Goal: Transaction & Acquisition: Obtain resource

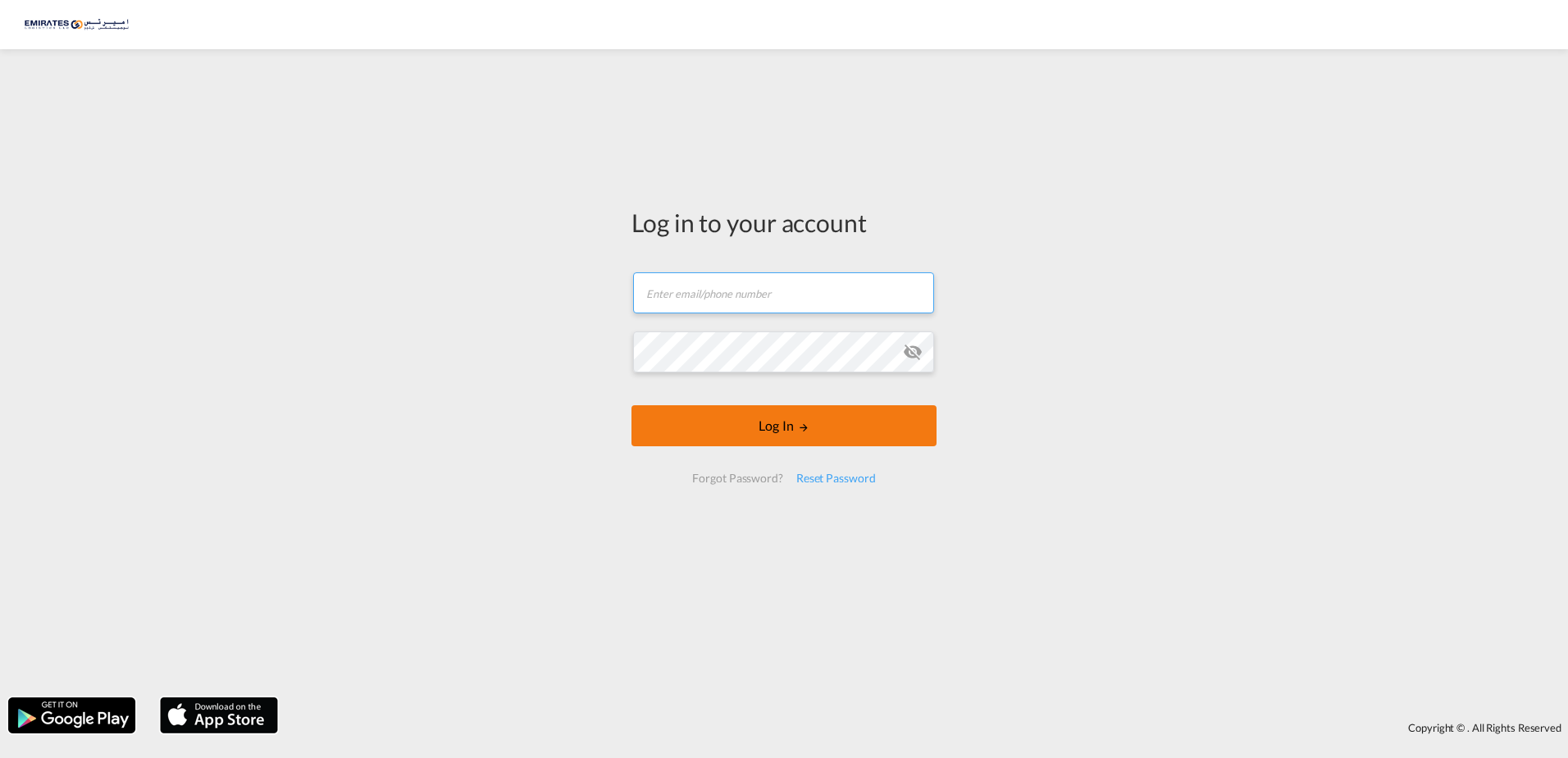
type input "[EMAIL_ADDRESS][DOMAIN_NAME]"
click at [790, 417] on button "Log In" at bounding box center [784, 425] width 305 height 41
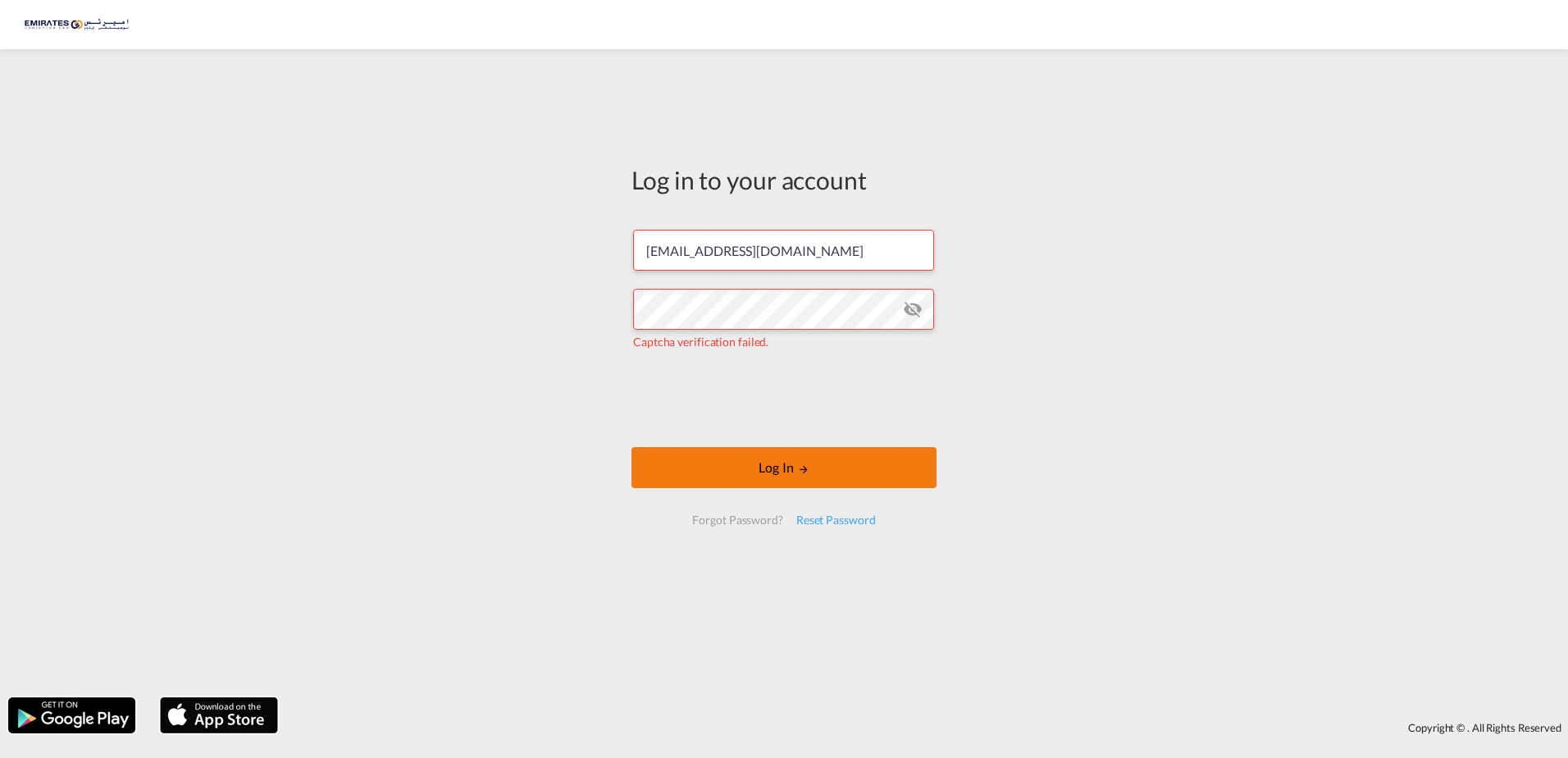
click at [791, 477] on button "Log In" at bounding box center [784, 467] width 305 height 41
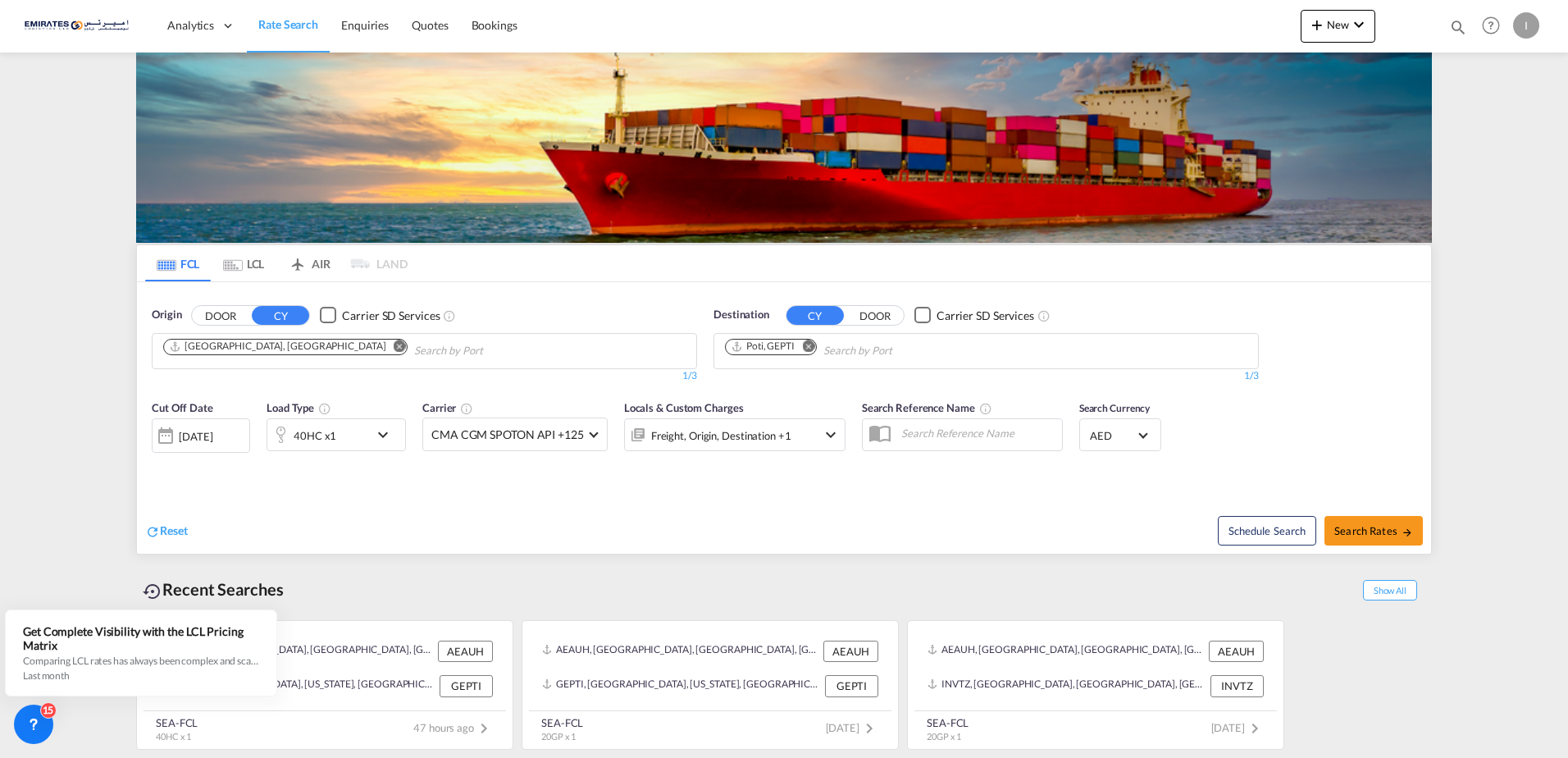
click at [822, 348] on md-chips-wrap "Poti, GEPTI" at bounding box center [853, 348] width 263 height 30
type input "tilburg"
click at [800, 381] on div "[GEOGRAPHIC_DATA] [GEOGRAPHIC_DATA] NLTLB" at bounding box center [851, 388] width 312 height 49
click at [383, 438] on md-icon "icon-chevron-down" at bounding box center [386, 435] width 28 height 19
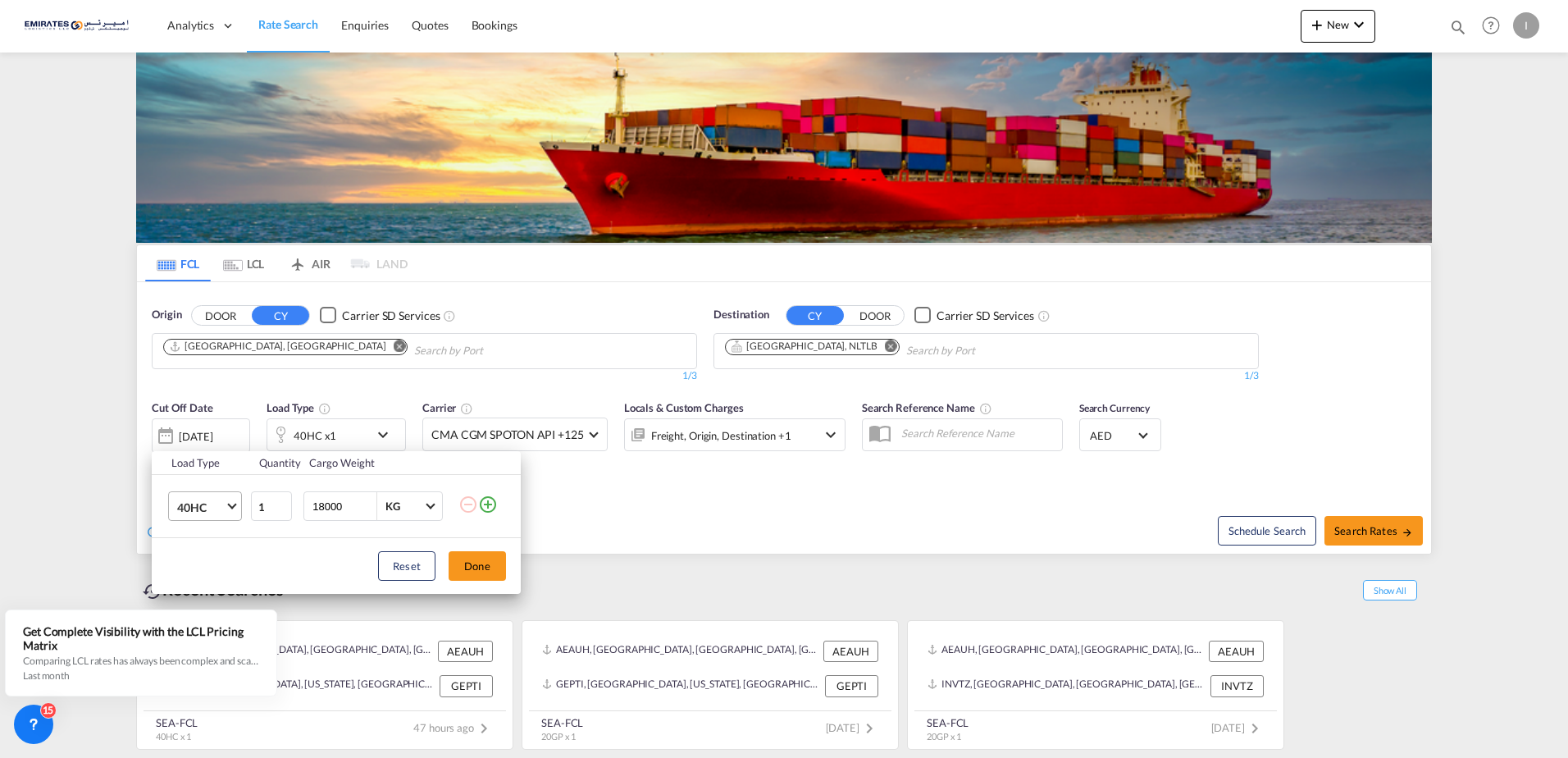
click at [235, 511] on md-select-value "40HC" at bounding box center [209, 506] width 66 height 28
click at [217, 425] on md-option "20GP" at bounding box center [219, 428] width 112 height 40
click at [474, 570] on button "Done" at bounding box center [477, 566] width 57 height 29
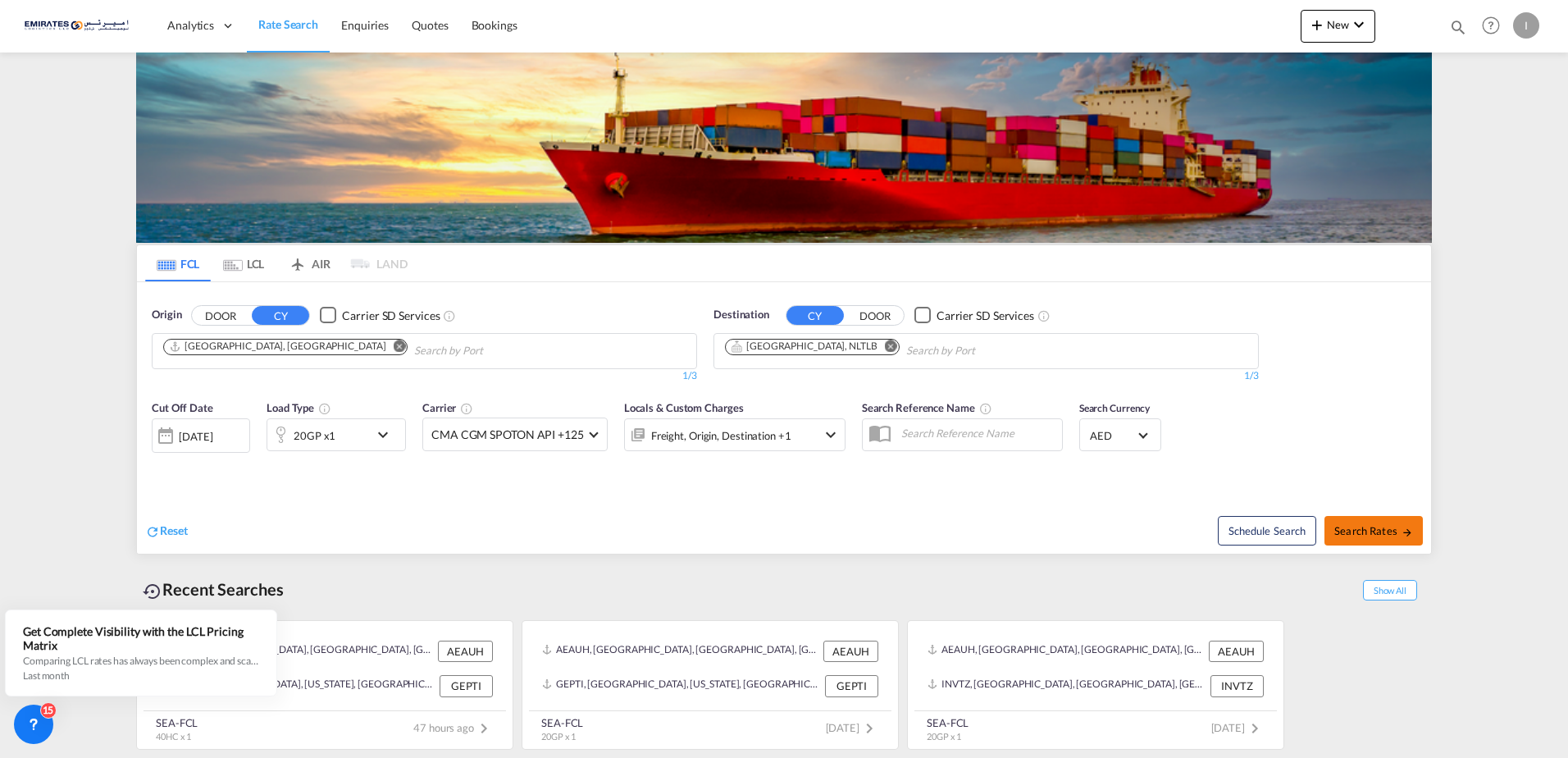
click at [1391, 539] on button "Search Rates" at bounding box center [1373, 530] width 98 height 29
type input "AEAUH to NLTLB / [DATE]"
